Goal: Task Accomplishment & Management: Complete application form

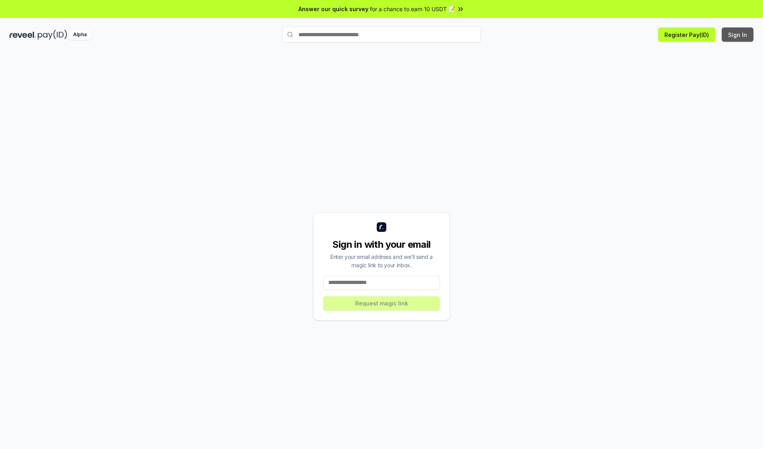
click at [738, 35] on button "Sign In" at bounding box center [738, 34] width 32 height 14
type input "**********"
click at [381, 303] on button "Request magic link" at bounding box center [381, 303] width 117 height 14
